Goal: Task Accomplishment & Management: Manage account settings

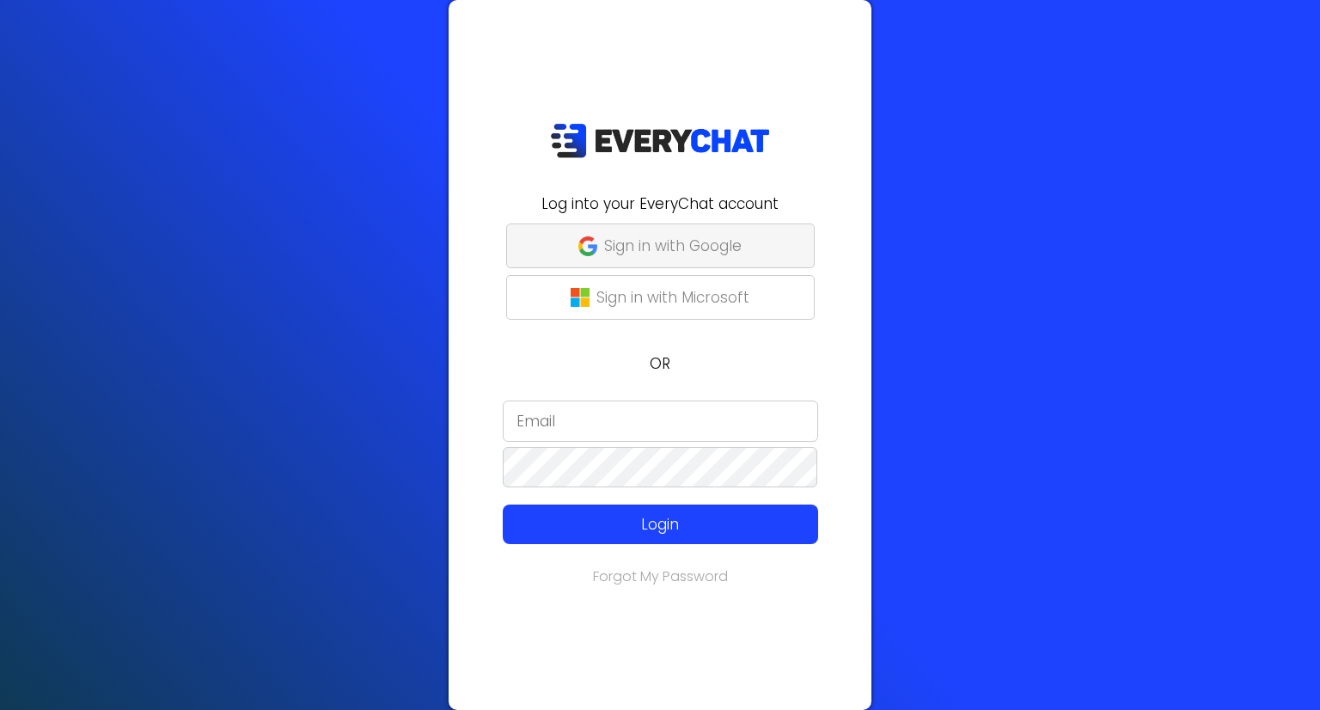
click at [651, 248] on p "Sign in with Google" at bounding box center [673, 246] width 138 height 22
click at [559, 413] on input "email" at bounding box center [660, 421] width 315 height 41
click at [0, 709] on com-1password-button at bounding box center [0, 710] width 0 height 0
click at [627, 412] on input "email" at bounding box center [660, 421] width 315 height 41
click at [622, 417] on input "email" at bounding box center [660, 421] width 315 height 41
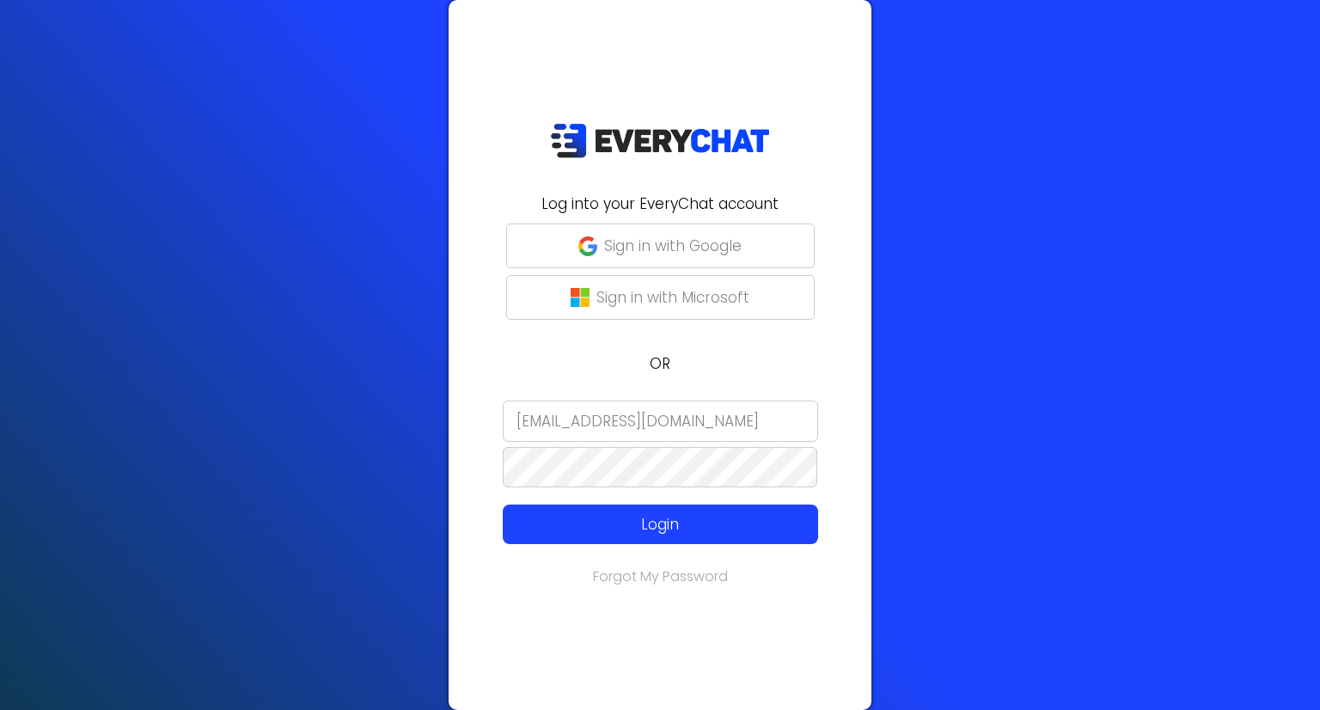
type input "michaelbridges@chorbie.com"
click at [659, 576] on link "Forgot My Password" at bounding box center [660, 576] width 135 height 20
click at [600, 415] on input "email" at bounding box center [660, 421] width 315 height 41
type input "michaelbridges@chorbie.com"
